Goal: Information Seeking & Learning: Learn about a topic

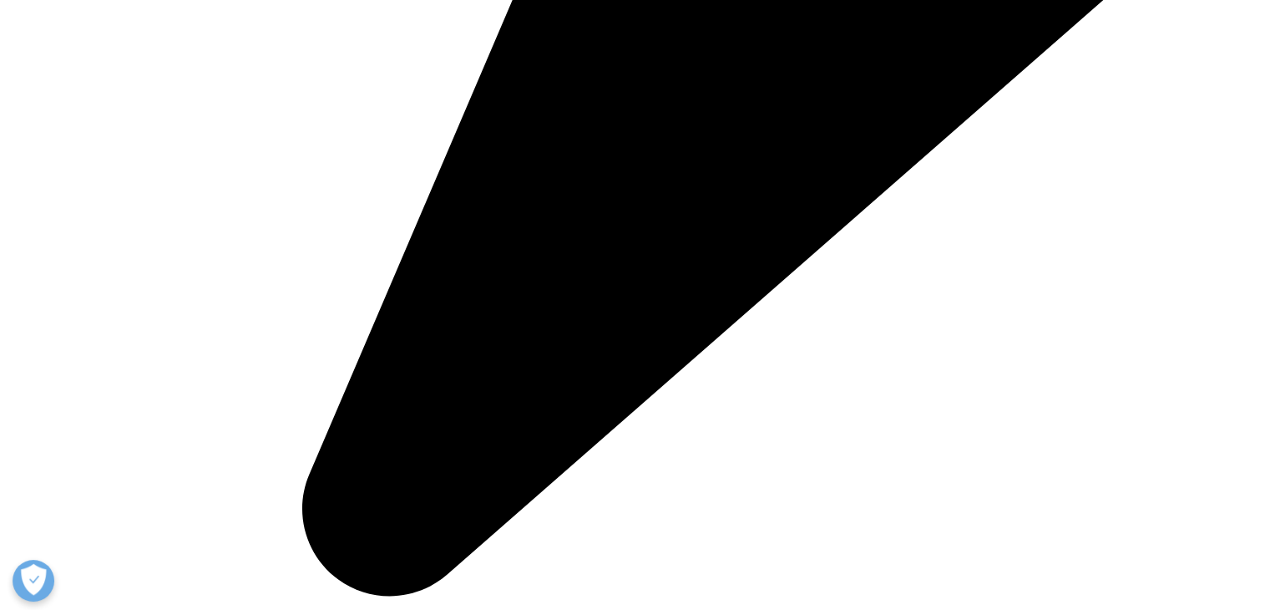
scroll to position [17, 0]
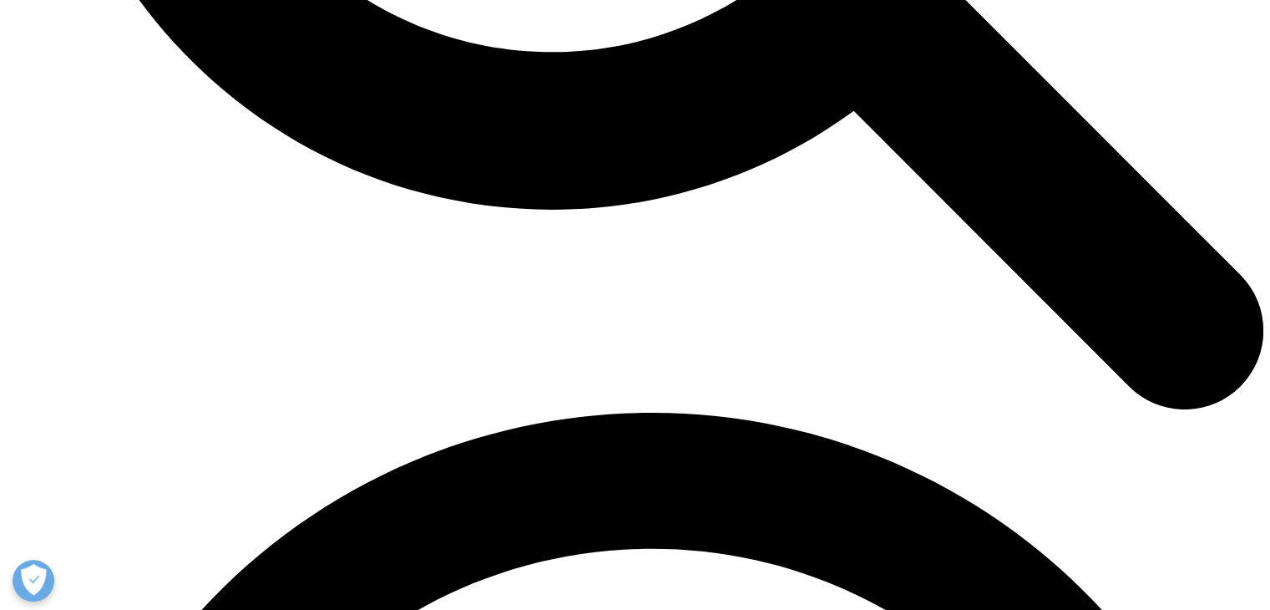
scroll to position [7182, 0]
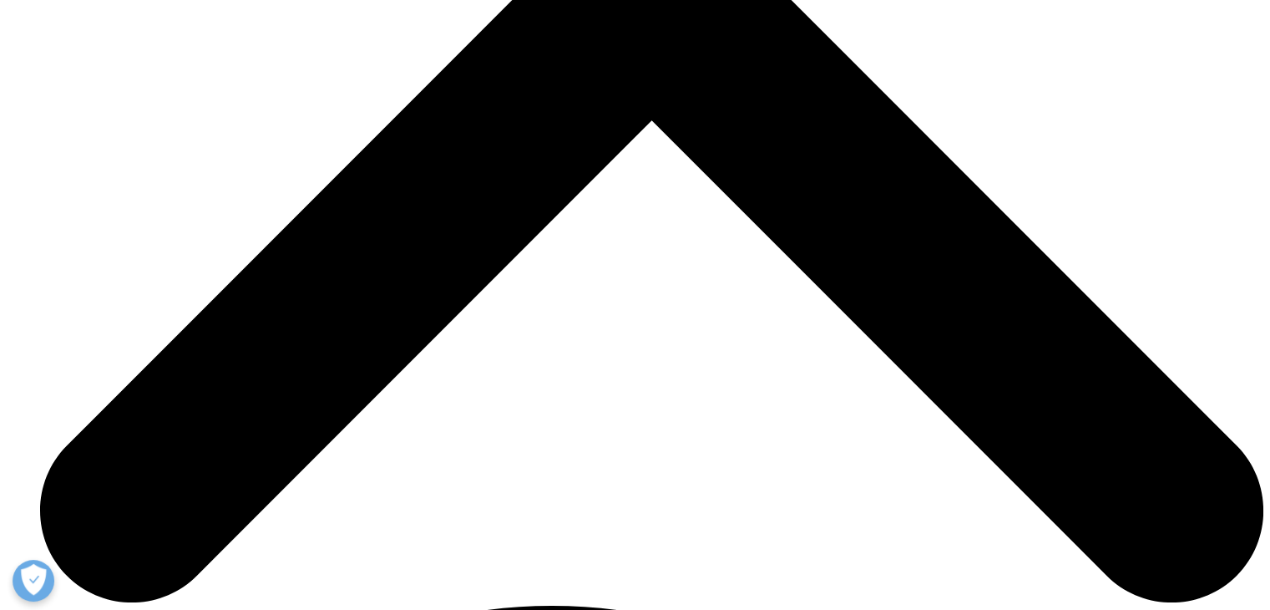
scroll to position [5679, 0]
